Goal: Task Accomplishment & Management: Use online tool/utility

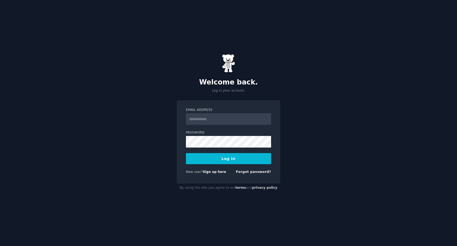
click at [232, 122] on input "Email Address" at bounding box center [228, 119] width 85 height 12
type input "**********"
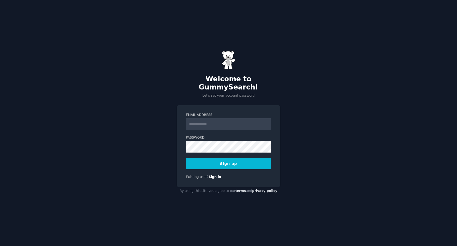
click at [211, 119] on input "Email Address" at bounding box center [228, 124] width 85 height 12
type input "**********"
click at [230, 160] on button "Sign up" at bounding box center [228, 163] width 85 height 11
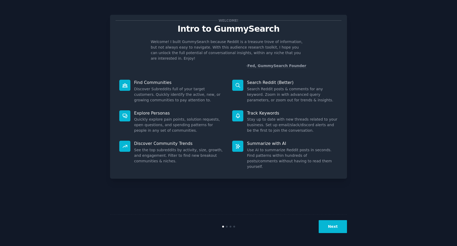
click at [334, 229] on button "Next" at bounding box center [332, 226] width 28 height 13
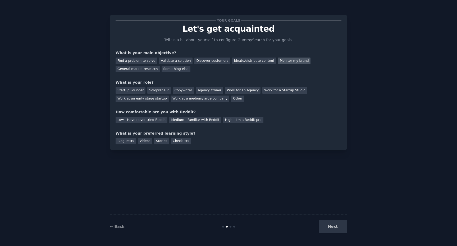
click at [278, 61] on div "Monitor my brand" at bounding box center [294, 61] width 33 height 7
click at [215, 62] on div "Discover customers" at bounding box center [212, 61] width 36 height 7
click at [278, 63] on div "Monitor my brand" at bounding box center [294, 61] width 33 height 7
click at [212, 60] on div "Discover customers" at bounding box center [212, 61] width 36 height 7
click at [180, 142] on div "Checklists" at bounding box center [181, 141] width 20 height 7
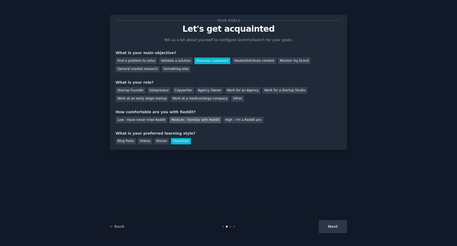
click at [189, 121] on div "Medium - Familiar with Reddit" at bounding box center [195, 120] width 52 height 7
click at [328, 224] on div "Next" at bounding box center [307, 226] width 79 height 13
click at [332, 230] on div "Next" at bounding box center [307, 226] width 79 height 13
click at [231, 100] on div "Other" at bounding box center [237, 99] width 13 height 7
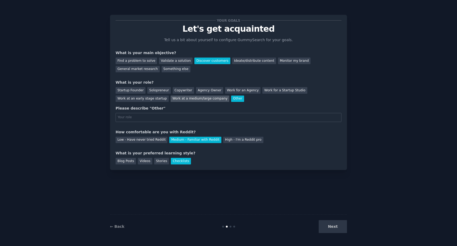
click at [192, 100] on div "Work at a medium/large company" at bounding box center [199, 99] width 59 height 7
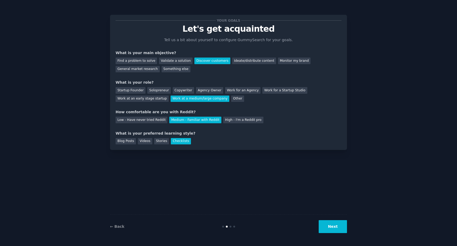
click at [336, 225] on button "Next" at bounding box center [332, 226] width 28 height 13
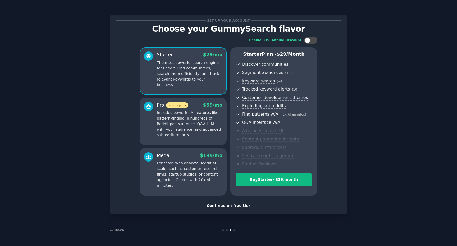
click at [231, 207] on div "Continue on free tier" at bounding box center [228, 206] width 226 height 6
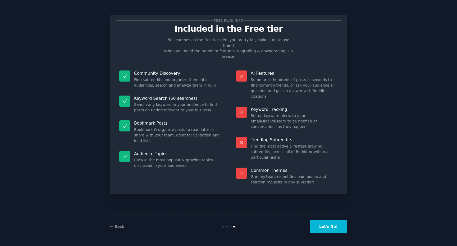
click at [322, 231] on button "Let's Go!" at bounding box center [328, 226] width 37 height 13
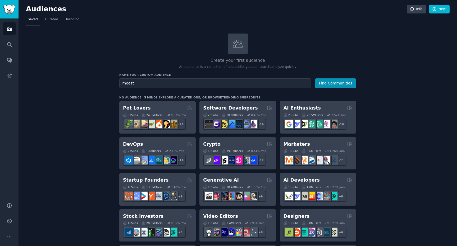
type input "meest"
click at [315, 78] on button "Find Communities" at bounding box center [335, 83] width 41 height 10
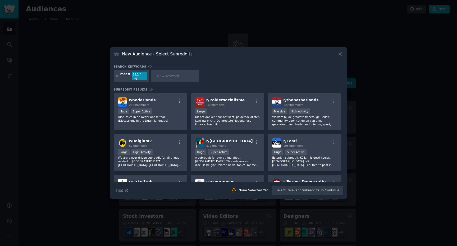
click at [179, 76] on input "text" at bounding box center [177, 76] width 40 height 5
click at [156, 123] on div "r/ nederlands 236k members >= 95th percentile for submissions / day Huge Super …" at bounding box center [150, 111] width 73 height 37
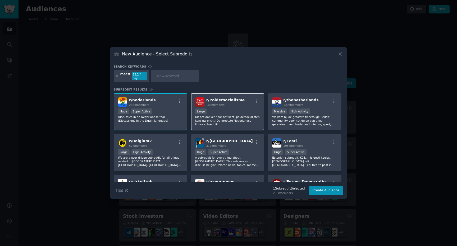
click at [225, 122] on p "Uit het donker naar het licht, poldersocialisten kent uw plicht! De grootste Ne…" at bounding box center [227, 120] width 65 height 11
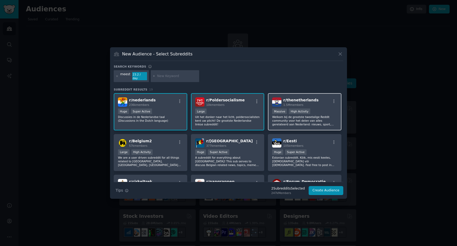
click at [292, 126] on div "r/ thenetherlands 1.5M members Massive High Activity Welkom bij de grootste twe…" at bounding box center [304, 111] width 73 height 37
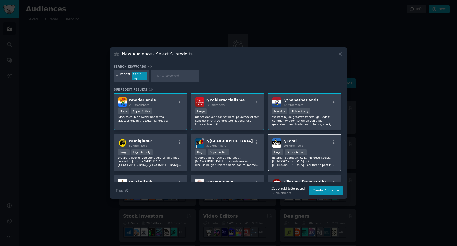
click at [281, 160] on p "Estonian subreddit. Kõik, mis eesti keeles, eestlastele või eestlastest. Feel f…" at bounding box center [304, 161] width 65 height 11
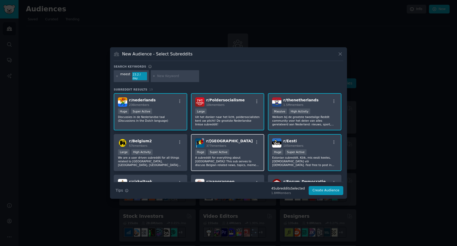
click at [231, 156] on p "A subreddit for everything about Belgium! This sub serves to discuss Belgian re…" at bounding box center [227, 161] width 65 height 11
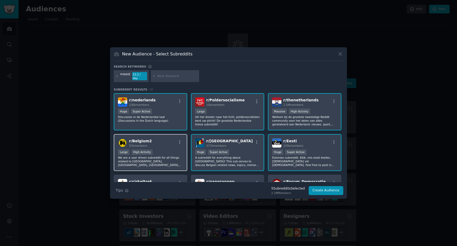
click at [169, 157] on p "We are a user driven subreddit for all things related to Belgium, Flanders, Wal…" at bounding box center [150, 161] width 65 height 11
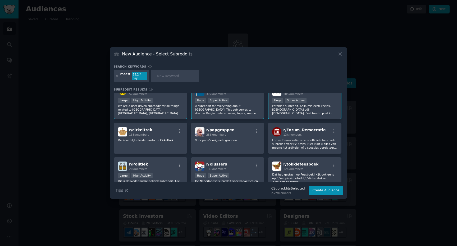
scroll to position [53, 0]
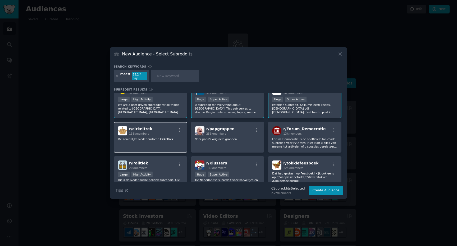
click at [164, 139] on p "De Koninklijke Nederlandsche Cirkeltrek" at bounding box center [150, 139] width 65 height 4
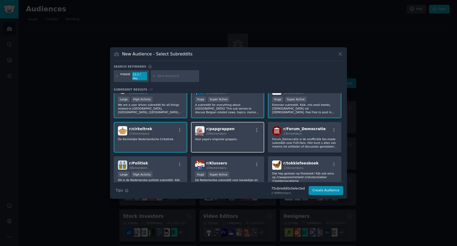
click at [217, 140] on div "r/ papgrappen 256k members Voor papa's originele grappen." at bounding box center [227, 137] width 73 height 31
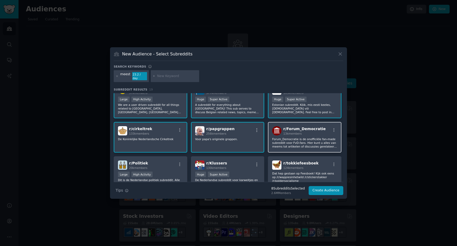
click at [283, 141] on p "Forum_Democratie is de onofficiële fan-made subreddit voor FvD-fans. Hier kunt …" at bounding box center [304, 142] width 65 height 11
click at [283, 172] on p "Dat hep gestaan op Feesboek! Kijk ook eens op /r/wappiesinhetwild /r/stickersta…" at bounding box center [304, 177] width 65 height 11
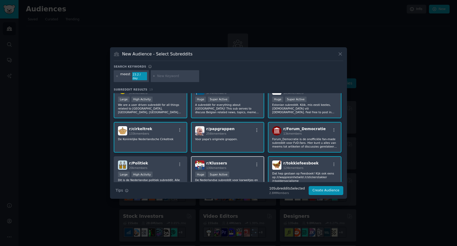
click at [248, 172] on div "Huge Super Active" at bounding box center [227, 175] width 65 height 7
click at [157, 166] on div "r/ Politiek 20k members" at bounding box center [150, 165] width 65 height 9
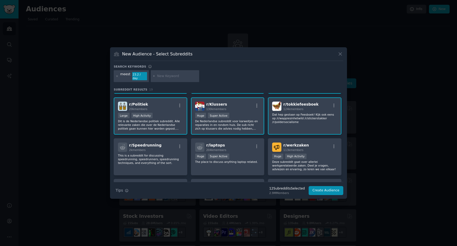
scroll to position [120, 0]
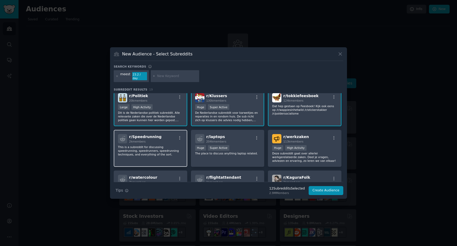
click at [157, 149] on p "This is a subreddit for discussing speedrunning, speedrunners, speedrunning tec…" at bounding box center [150, 150] width 65 height 11
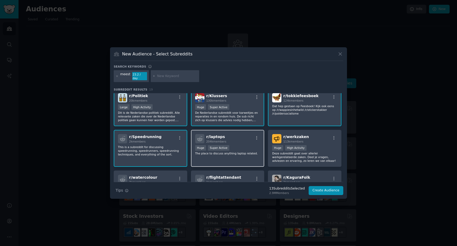
click at [210, 152] on p "The place to discuss anything laptop related." at bounding box center [227, 154] width 65 height 4
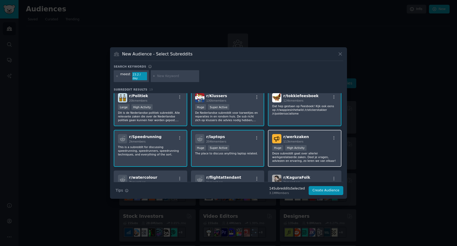
click at [288, 156] on p "Deze subreddit gaat over allerlei werkgerelateerde zaken. Deel je vragen, advie…" at bounding box center [304, 157] width 65 height 11
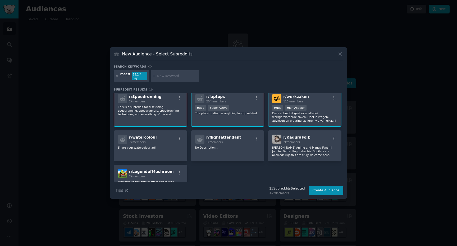
scroll to position [163, 0]
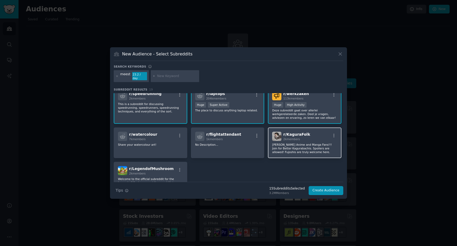
click at [288, 155] on div "r/ KaguraFolk 2k members Kagurabachi Anime and Manga Fans!!! Join for Better Ka…" at bounding box center [304, 143] width 73 height 31
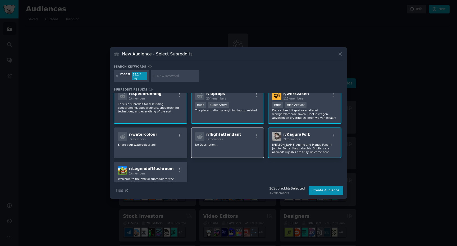
click at [236, 144] on p "No Description..." at bounding box center [227, 145] width 65 height 4
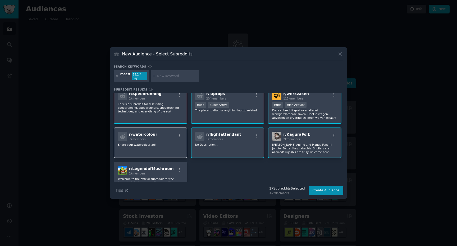
click at [171, 147] on div "r/ watercolour 7k members Share your watercolour art!" at bounding box center [150, 143] width 73 height 31
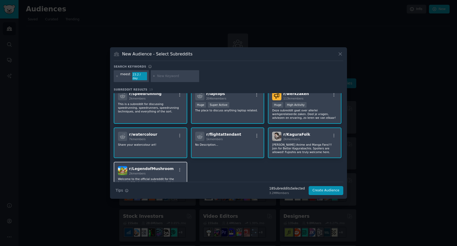
click at [170, 168] on div "r/ LegendofMushroom 2k members" at bounding box center [150, 170] width 65 height 9
click at [328, 190] on button "Create Audience" at bounding box center [325, 190] width 35 height 9
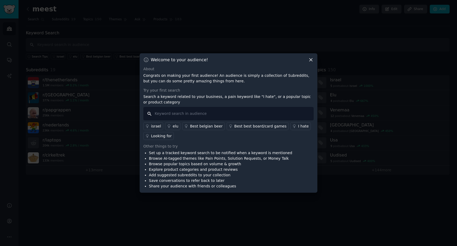
click at [221, 115] on input "text" at bounding box center [228, 113] width 170 height 13
type input "meest"
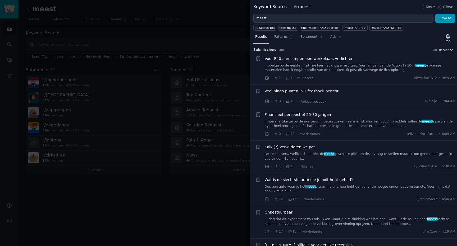
click at [344, 160] on link "Beste klussers, Wellicht is dit niet de meest geschikte plek om deze vraag te s…" at bounding box center [360, 156] width 191 height 9
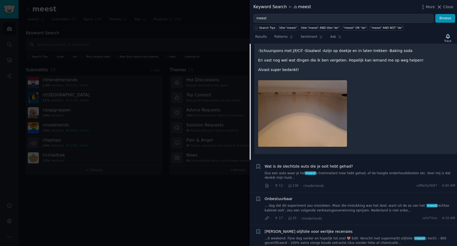
scroll to position [210, 0]
click at [153, 221] on div at bounding box center [228, 123] width 457 height 246
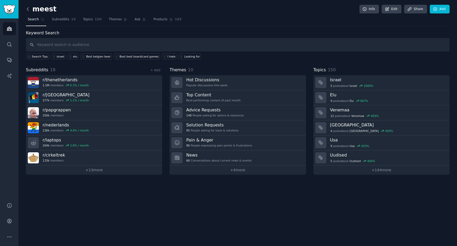
click at [27, 11] on icon at bounding box center [28, 9] width 6 height 6
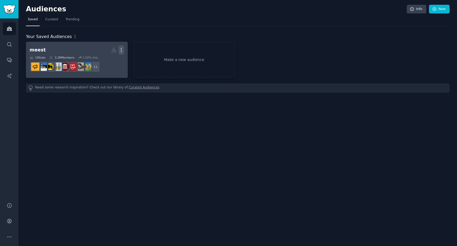
click at [121, 52] on icon "button" at bounding box center [121, 50] width 6 height 6
click at [104, 62] on p "Delete" at bounding box center [107, 61] width 12 height 6
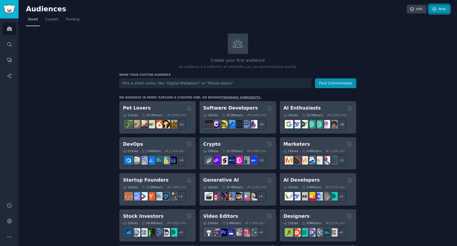
click at [438, 11] on link "New" at bounding box center [439, 9] width 21 height 9
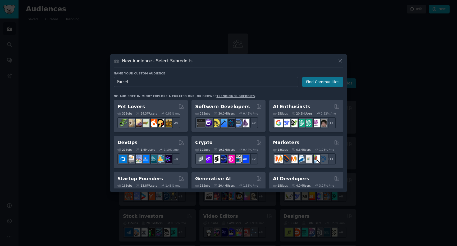
type input "Parcel"
click at [333, 84] on button "Find Communities" at bounding box center [322, 82] width 41 height 10
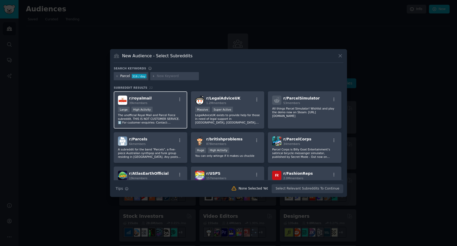
click at [172, 113] on p "The unofficial Royal Mail and Parcel Force subreddit. THIS IS NOT CUSTOMER SERV…" at bounding box center [150, 118] width 65 height 11
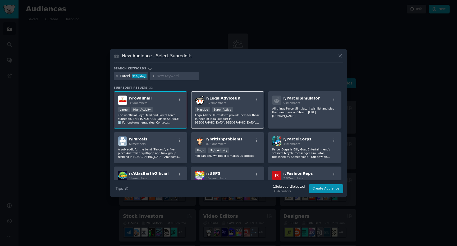
click at [254, 114] on p "LegalAdviceUK exists to provide help for those in need of legal support in Engl…" at bounding box center [227, 118] width 65 height 11
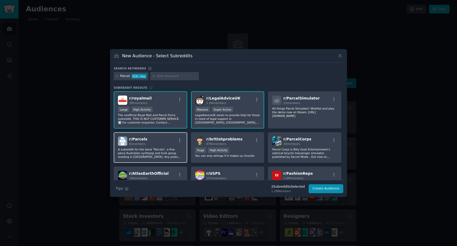
click at [173, 147] on div "r/ Parcels 6k members A subreddit for the band "Parcels", a five-piece Australi…" at bounding box center [150, 147] width 73 height 31
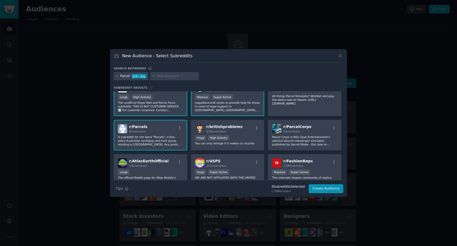
scroll to position [15, 0]
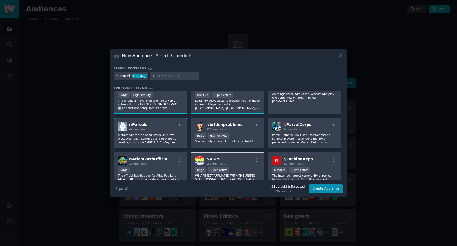
click at [208, 162] on h2 "r/ USPS 157k members" at bounding box center [216, 160] width 20 height 9
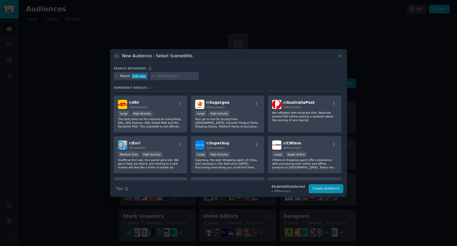
scroll to position [153, 0]
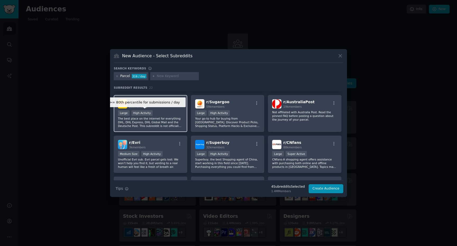
click at [149, 110] on div "High Activity" at bounding box center [141, 113] width 21 height 6
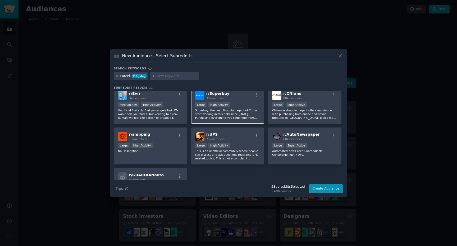
scroll to position [209, 0]
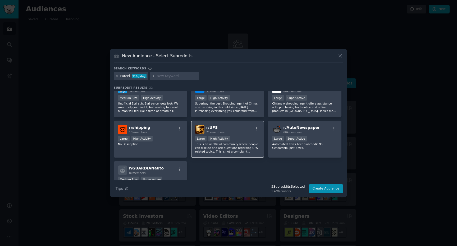
click at [226, 145] on p "This is an unofficial community where people can discuss and ask questions rega…" at bounding box center [227, 147] width 65 height 11
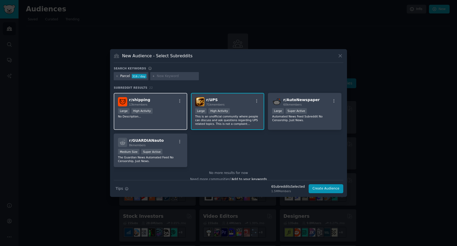
scroll to position [237, 0]
click at [170, 117] on p "No Description..." at bounding box center [150, 117] width 65 height 4
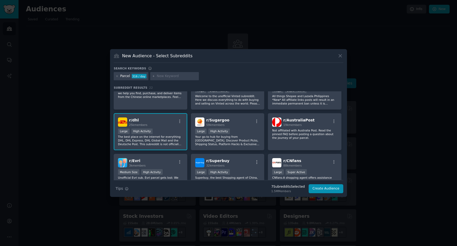
scroll to position [187, 0]
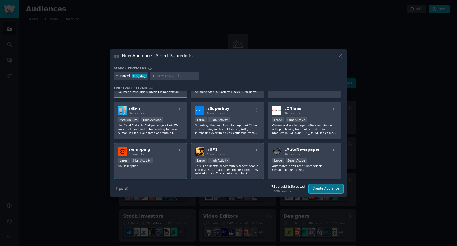
click at [330, 192] on button "Create Audience" at bounding box center [325, 188] width 35 height 9
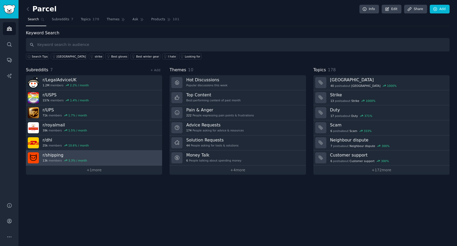
click at [138, 162] on link "r/ shipping 13k members 3.3 % / month" at bounding box center [94, 158] width 136 height 15
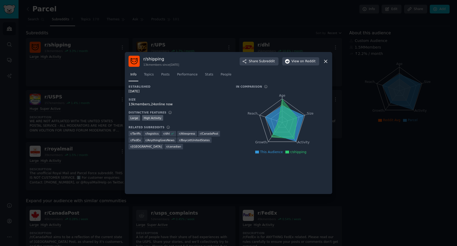
click at [90, 179] on div at bounding box center [228, 123] width 457 height 246
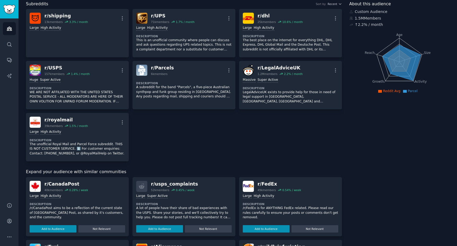
scroll to position [37, 0]
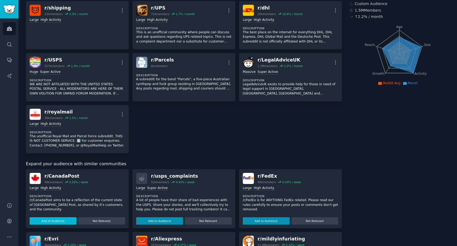
click at [62, 223] on button "Add to Audience" at bounding box center [53, 220] width 47 height 7
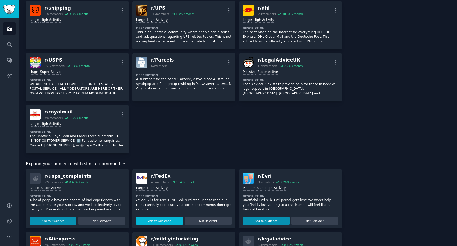
click at [156, 223] on button "Add to Audience" at bounding box center [159, 220] width 47 height 7
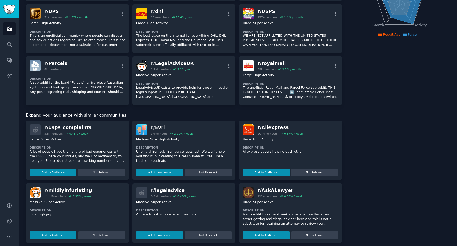
scroll to position [0, 0]
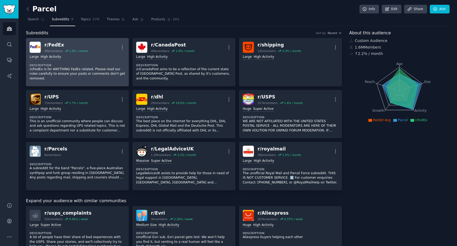
click at [71, 83] on link "r/ FedEx 49k members 2.0 % / month More Large High Activity Description /r/FedE…" at bounding box center [77, 62] width 103 height 48
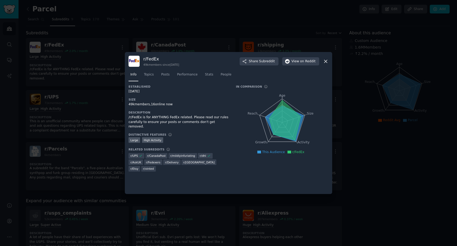
click at [75, 80] on div at bounding box center [228, 123] width 457 height 246
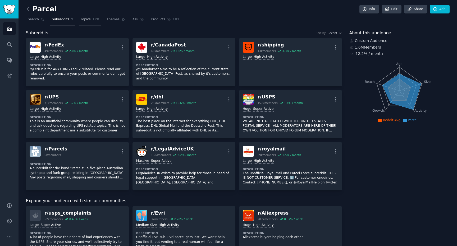
click at [88, 22] on span "Topics" at bounding box center [86, 19] width 10 height 5
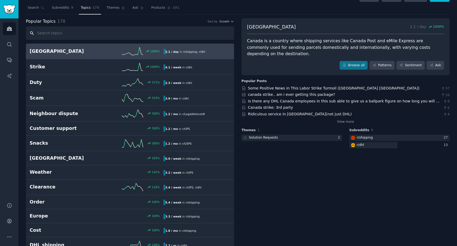
scroll to position [11, 0]
click at [87, 54] on h2 "Canada" at bounding box center [63, 52] width 67 height 7
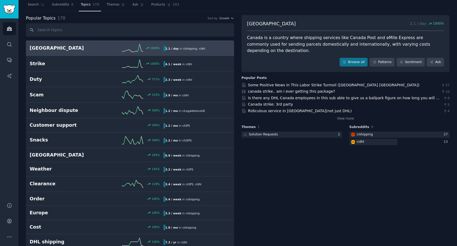
scroll to position [0, 0]
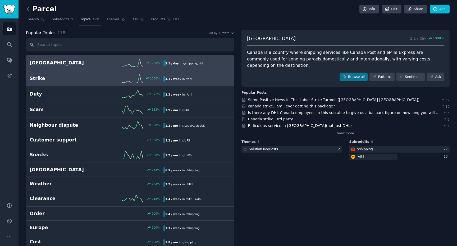
click at [89, 85] on link "Strike 1000 % 4.1 / week in r/ dhl" at bounding box center [130, 79] width 208 height 16
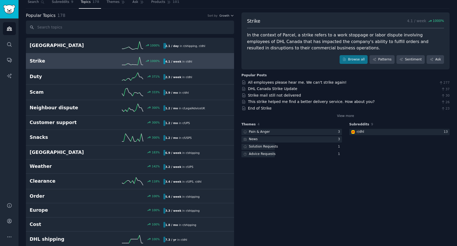
scroll to position [18, 0]
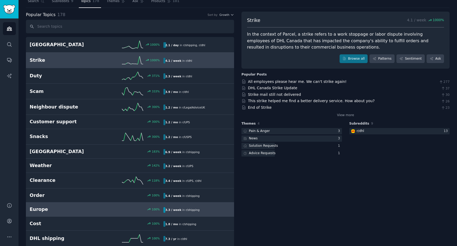
click at [81, 206] on link "Europe 100 % 3.3 / week in r/ shipping" at bounding box center [130, 210] width 208 height 14
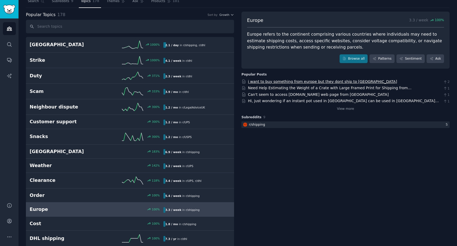
click at [324, 82] on link "i want to buy something from europe but they dont ship to us" at bounding box center [322, 82] width 149 height 4
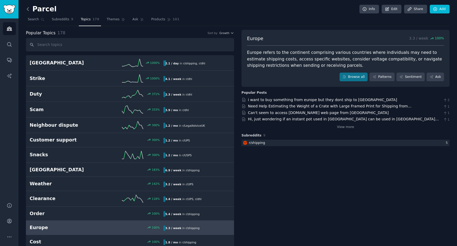
click at [27, 9] on icon at bounding box center [28, 8] width 2 height 3
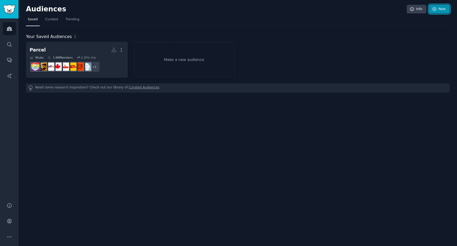
click at [440, 10] on link "New" at bounding box center [439, 9] width 21 height 9
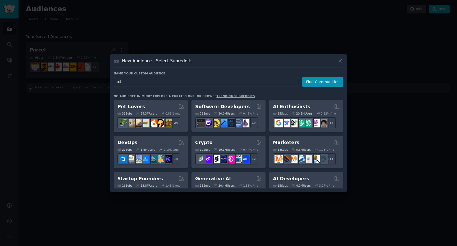
type input "u4u"
click button "Find Communities" at bounding box center [322, 82] width 41 height 10
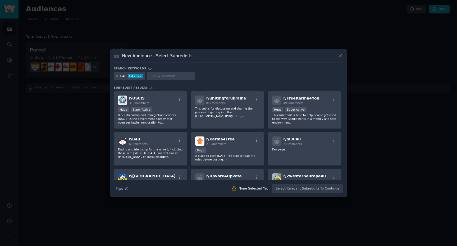
click at [176, 77] on input "text" at bounding box center [173, 76] width 40 height 5
type input "посилка"
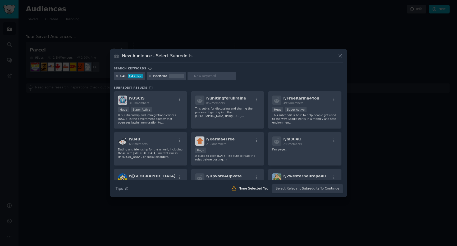
click at [116, 77] on icon at bounding box center [116, 76] width 3 height 3
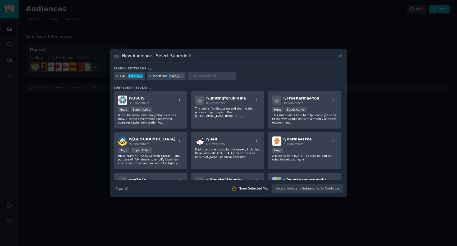
click at [117, 76] on icon at bounding box center [116, 76] width 3 height 3
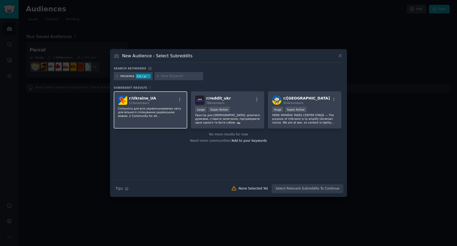
click at [142, 124] on div "r/ Ukraine_UA 113k members Спільнота для всіх українськомовних світу для вільно…" at bounding box center [150, 109] width 73 height 37
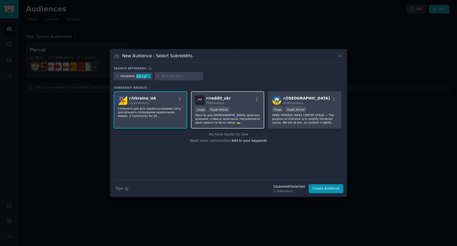
click at [233, 123] on p "Простір для українців: ділитися думками, ставити запитання, підтримувати одне о…" at bounding box center [227, 118] width 65 height 11
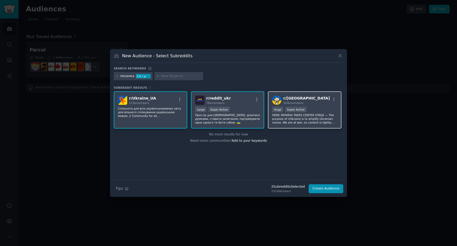
click at [307, 123] on p "HERE УКРАЇНА TAKES CENTER STAGE — The purpose of r/Ukraine is to amplify Ukrain…" at bounding box center [304, 118] width 65 height 11
click at [184, 76] on input "text" at bounding box center [181, 76] width 40 height 5
click at [324, 191] on button "Create Audience" at bounding box center [325, 188] width 35 height 9
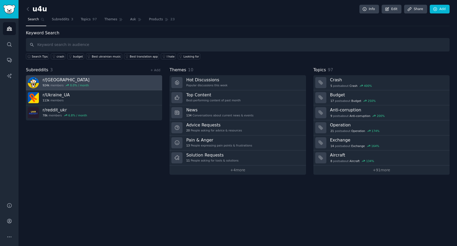
click at [125, 84] on link "r/ ukraine 924k members 0.0 % / month" at bounding box center [94, 82] width 136 height 15
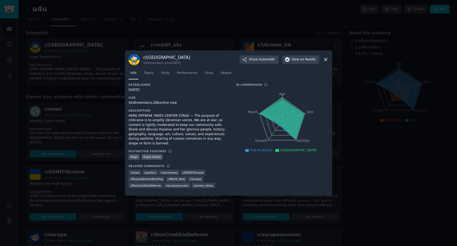
click at [84, 177] on div at bounding box center [228, 123] width 457 height 246
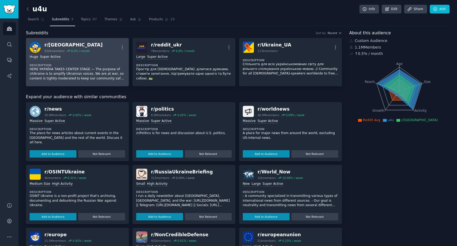
click at [100, 71] on p "HERE УКРАЇНА TAKES CENTER STAGE — The purpose of r/Ukraine is to amplify Ukrain…" at bounding box center [77, 74] width 95 height 14
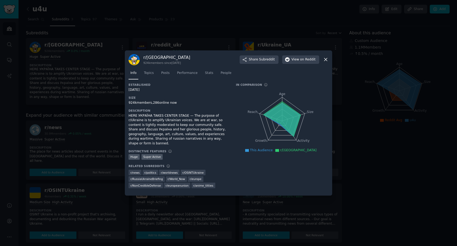
click at [95, 89] on div at bounding box center [228, 123] width 457 height 246
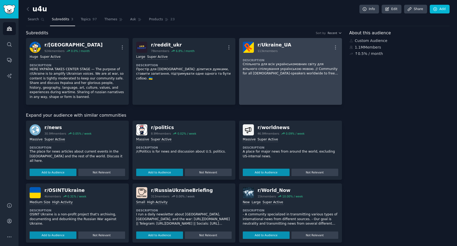
click at [293, 91] on link "r/ Ukraine_UA 113k members More Description Спільнота для всіх українськомовних…" at bounding box center [290, 71] width 103 height 67
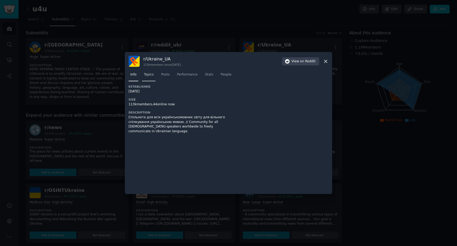
click at [151, 78] on link "Topics" at bounding box center [148, 76] width 13 height 11
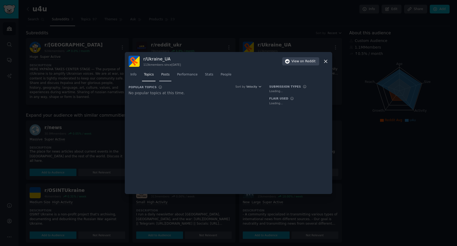
click at [168, 78] on link "Posts" at bounding box center [165, 76] width 12 height 11
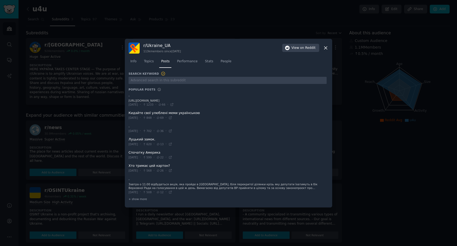
click at [326, 47] on icon at bounding box center [326, 48] width 6 height 6
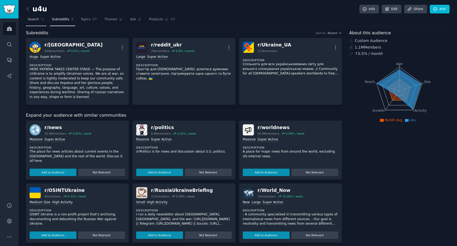
click at [35, 23] on link "Search" at bounding box center [36, 20] width 20 height 11
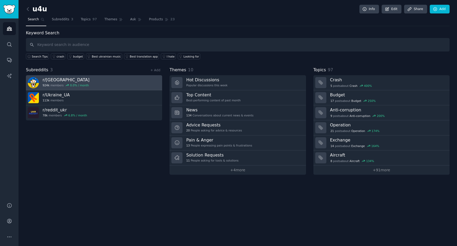
click at [112, 82] on link "r/ ukraine 924k members 0.0 % / month" at bounding box center [94, 82] width 136 height 15
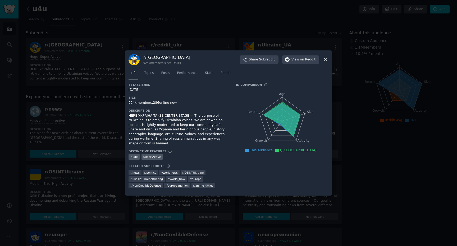
click at [80, 118] on div at bounding box center [228, 123] width 457 height 246
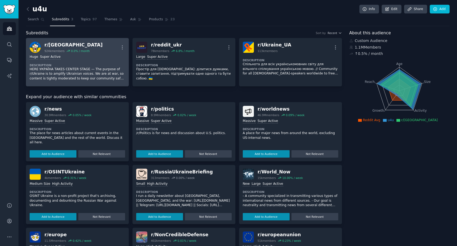
click at [85, 64] on dt "Description" at bounding box center [77, 65] width 95 height 4
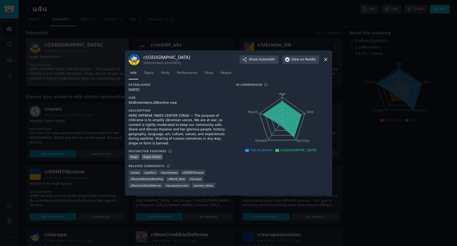
click at [85, 64] on div at bounding box center [228, 123] width 457 height 246
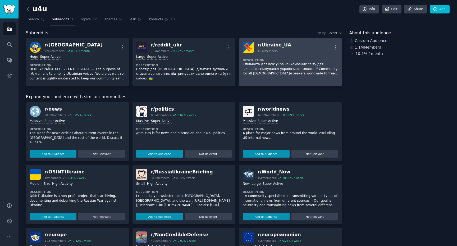
click at [256, 69] on p "Спільнота для всіх українськомовних світу для вільного спілкування українською …" at bounding box center [290, 69] width 95 height 14
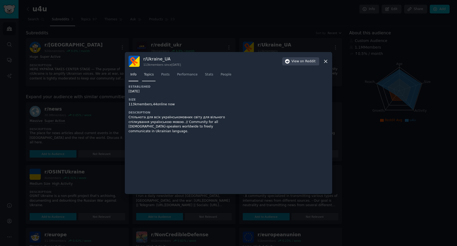
click at [149, 74] on span "Topics" at bounding box center [149, 74] width 10 height 5
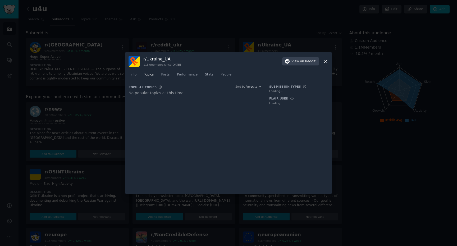
click at [327, 61] on icon at bounding box center [326, 62] width 6 height 6
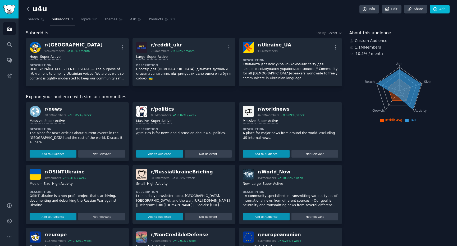
click at [26, 11] on icon at bounding box center [28, 9] width 6 height 6
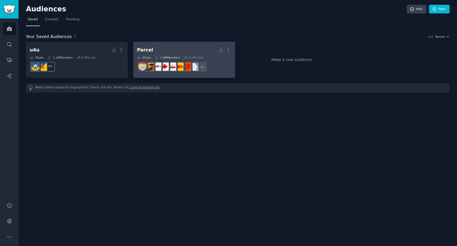
click at [221, 71] on dd "r/LegalAdviceUK + 1" at bounding box center [184, 66] width 94 height 15
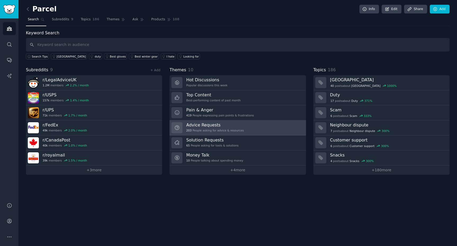
click at [258, 124] on link "Advice Requests 203 People asking for advice & resources" at bounding box center [237, 127] width 136 height 15
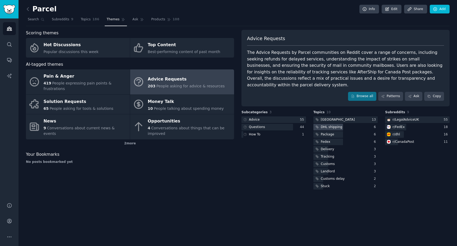
click at [346, 124] on div "DHL shipping" at bounding box center [345, 127] width 64 height 7
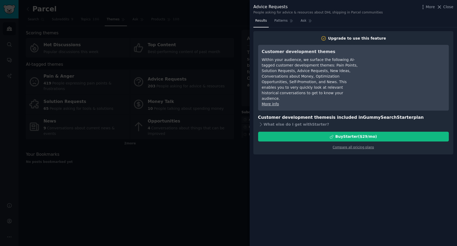
click at [204, 156] on div at bounding box center [228, 123] width 457 height 246
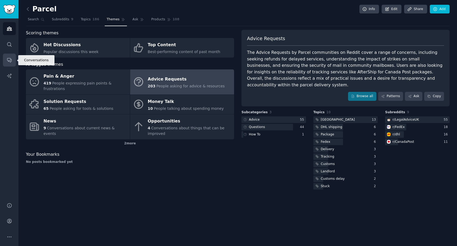
click at [8, 62] on icon "Sidebar" at bounding box center [10, 60] width 6 height 6
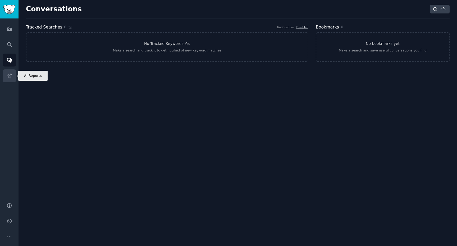
click at [7, 77] on icon "Sidebar" at bounding box center [10, 76] width 6 height 6
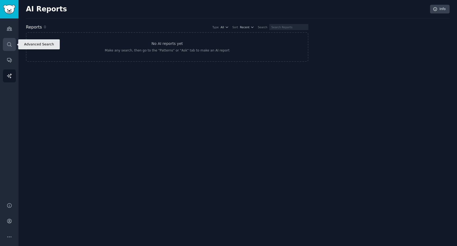
click at [7, 44] on icon "Sidebar" at bounding box center [10, 45] width 6 height 6
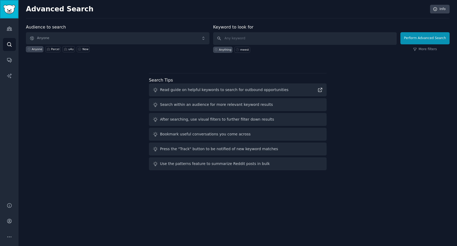
click at [7, 11] on img "Sidebar" at bounding box center [9, 9] width 12 height 9
